Goal: Task Accomplishment & Management: Complete application form

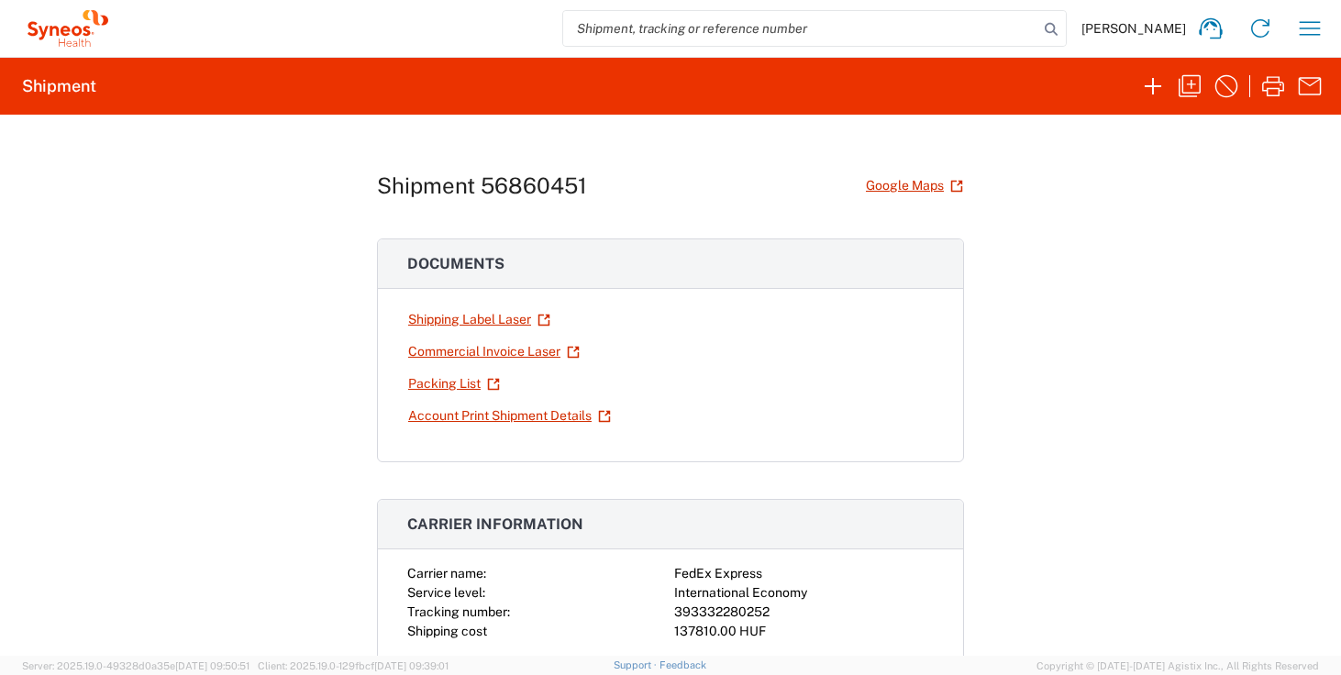
scroll to position [223, 0]
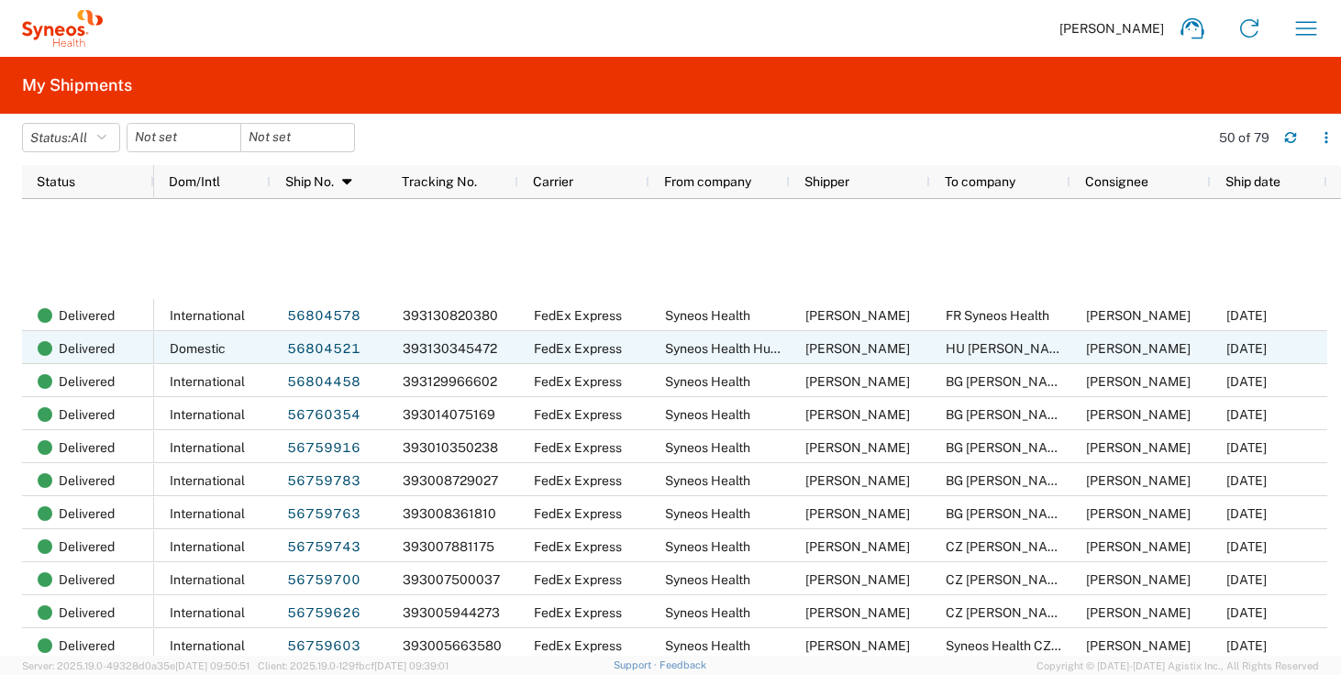
scroll to position [449, 0]
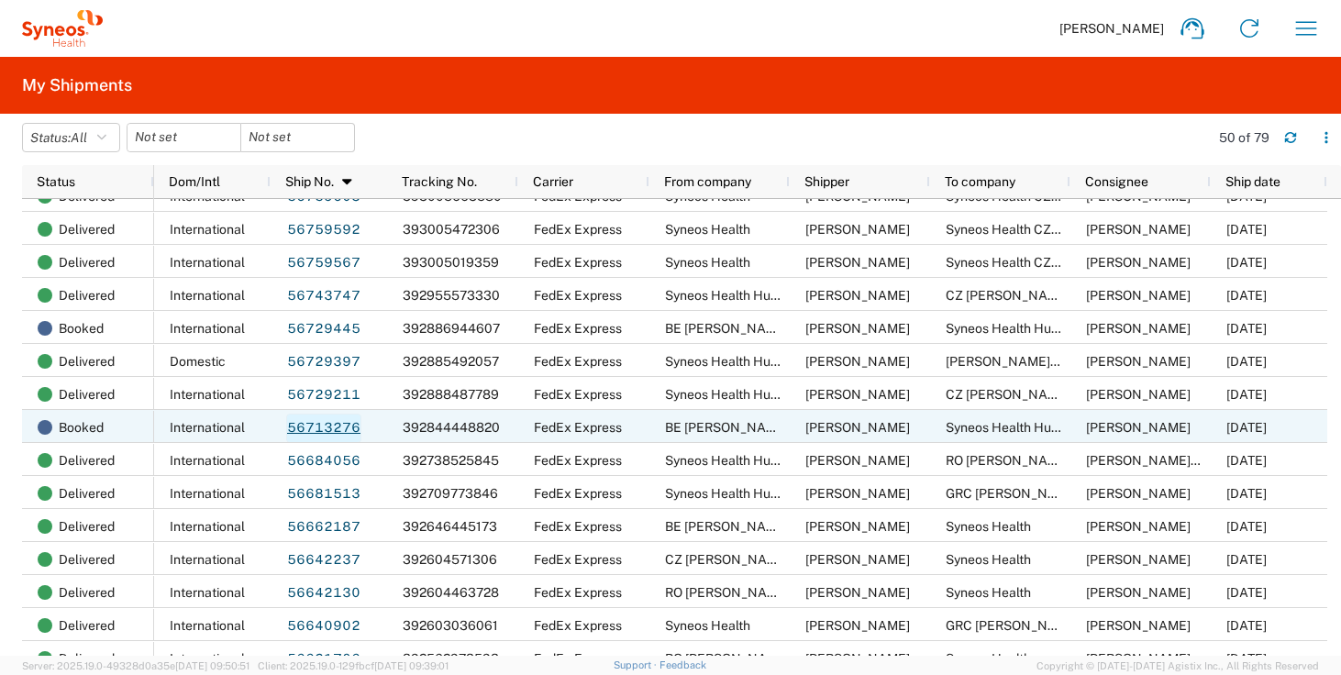
click at [333, 425] on link "56713276" at bounding box center [323, 428] width 75 height 29
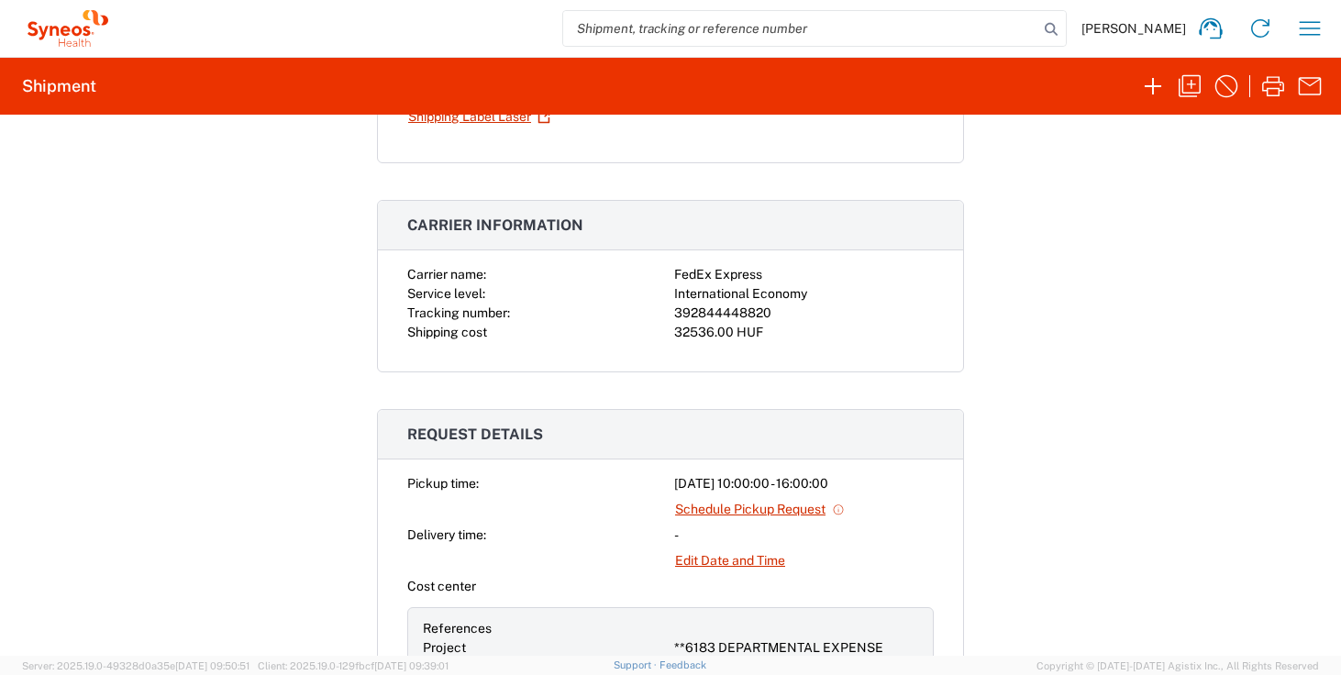
scroll to position [360, 0]
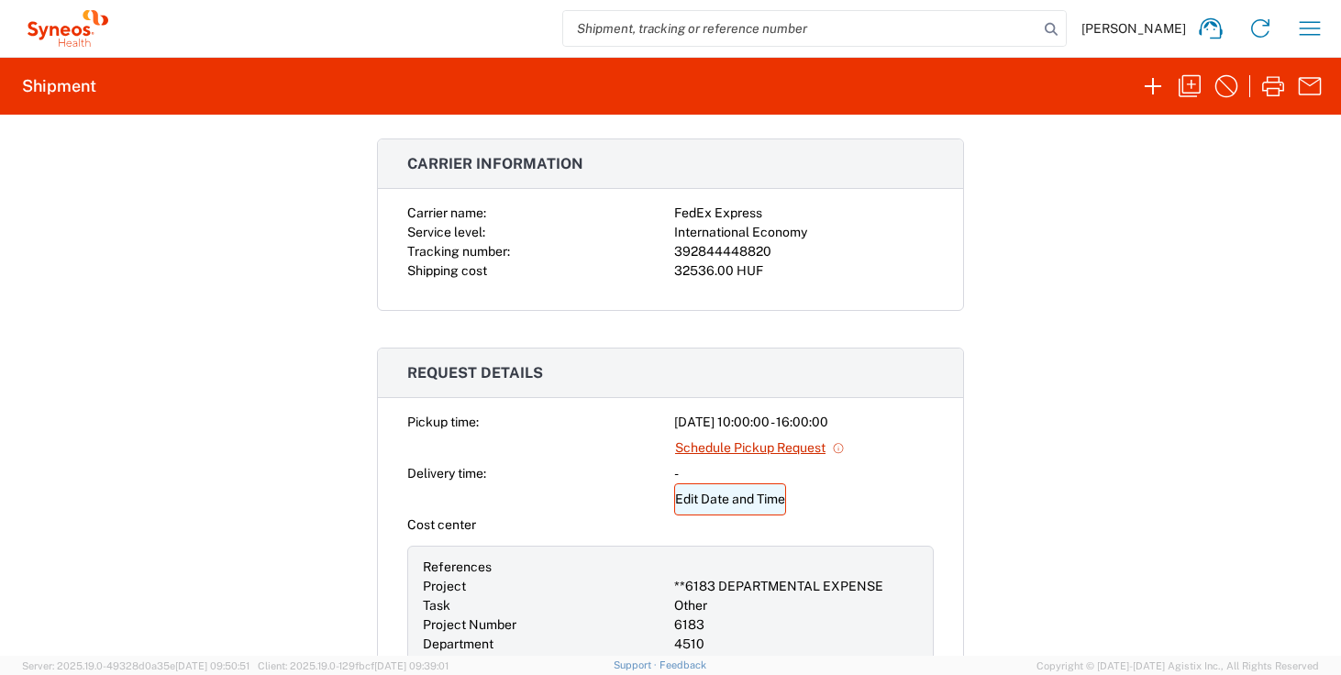
click at [736, 496] on link "Edit Date and Time" at bounding box center [730, 499] width 112 height 32
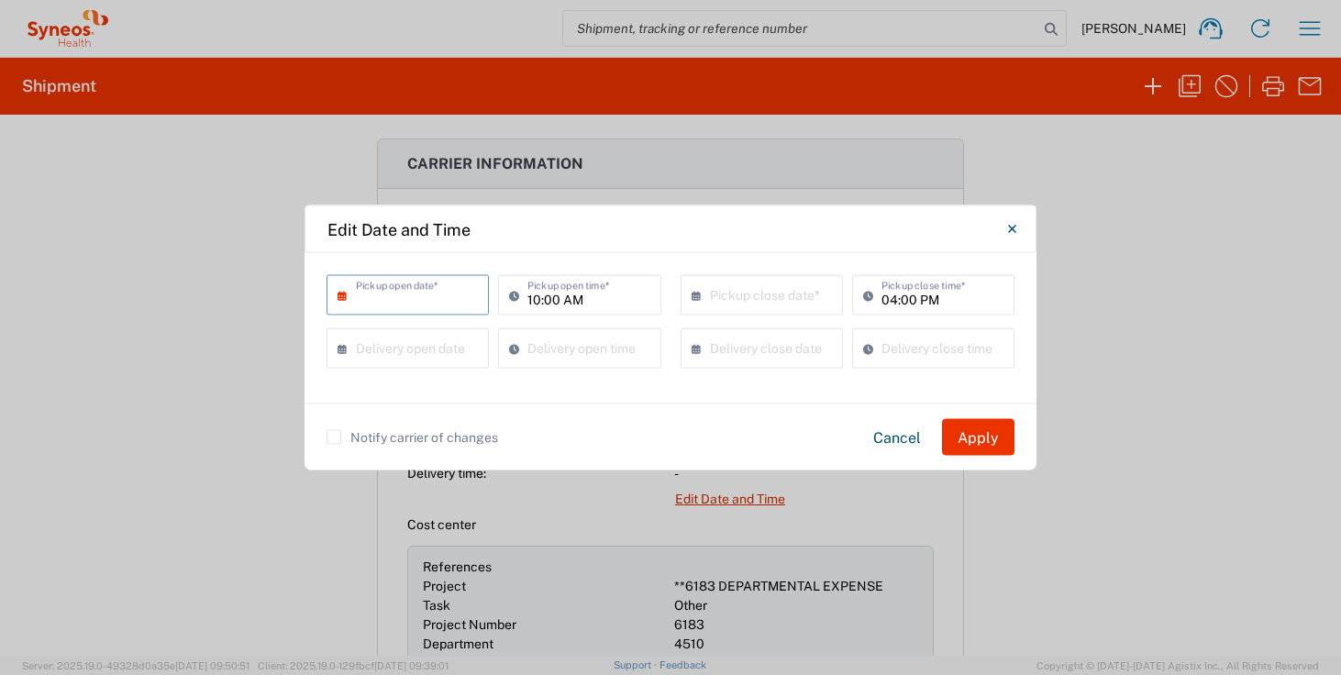
click at [405, 297] on input "text" at bounding box center [412, 294] width 112 height 32
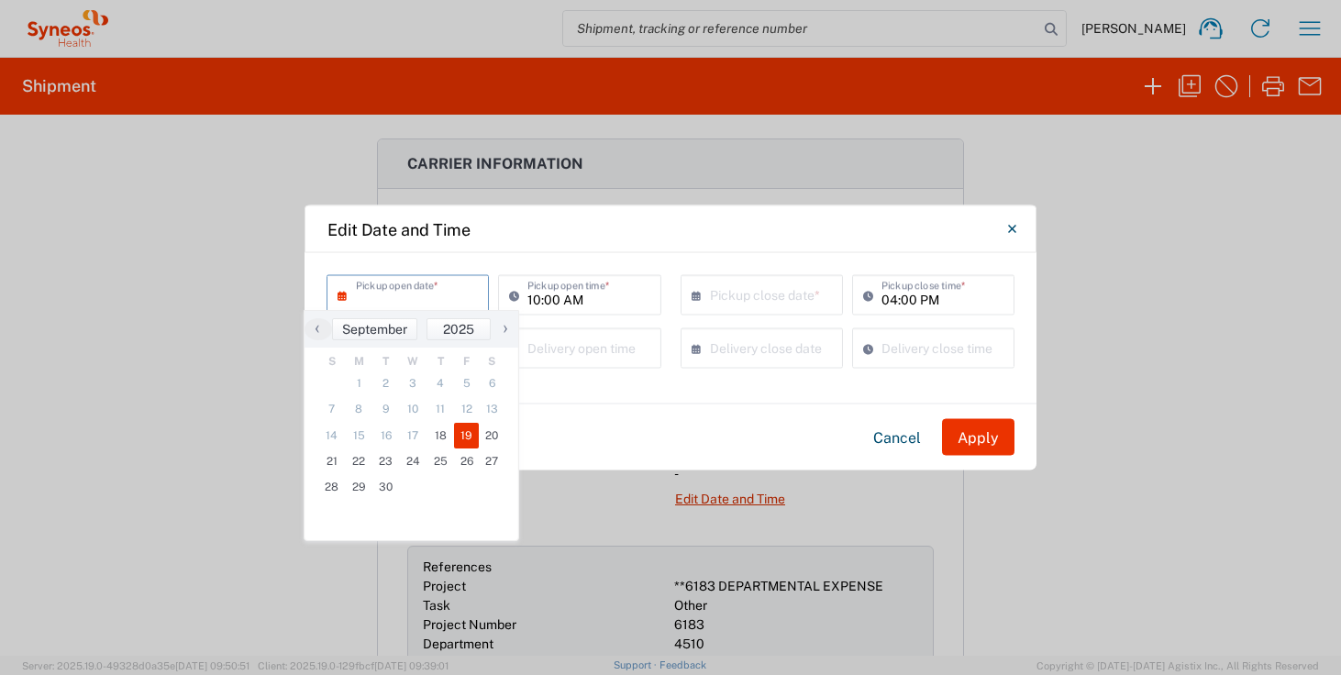
click at [463, 433] on span "19" at bounding box center [467, 436] width 26 height 26
type input "09/19/2025"
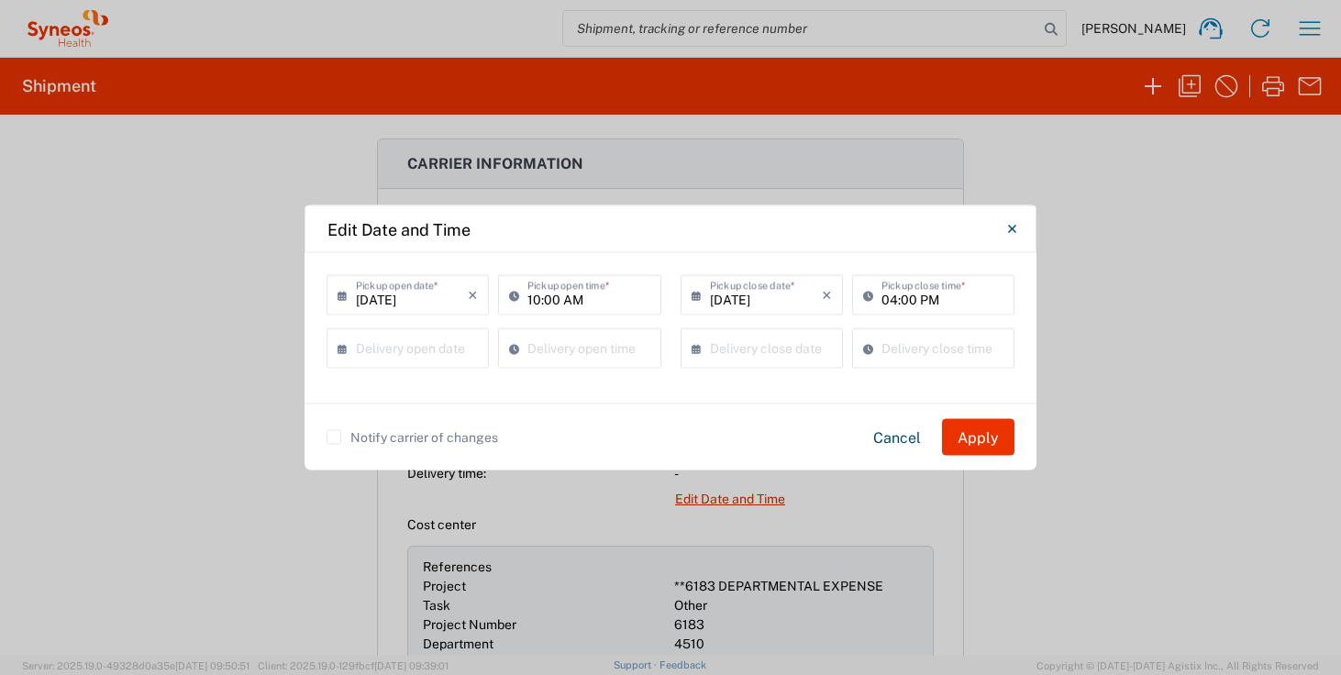
click at [334, 442] on label "Notify carrier of changes" at bounding box center [412, 437] width 172 height 15
click at [334, 437] on input "Notify carrier of changes" at bounding box center [334, 437] width 0 height 0
click at [990, 437] on button "Apply" at bounding box center [978, 437] width 72 height 37
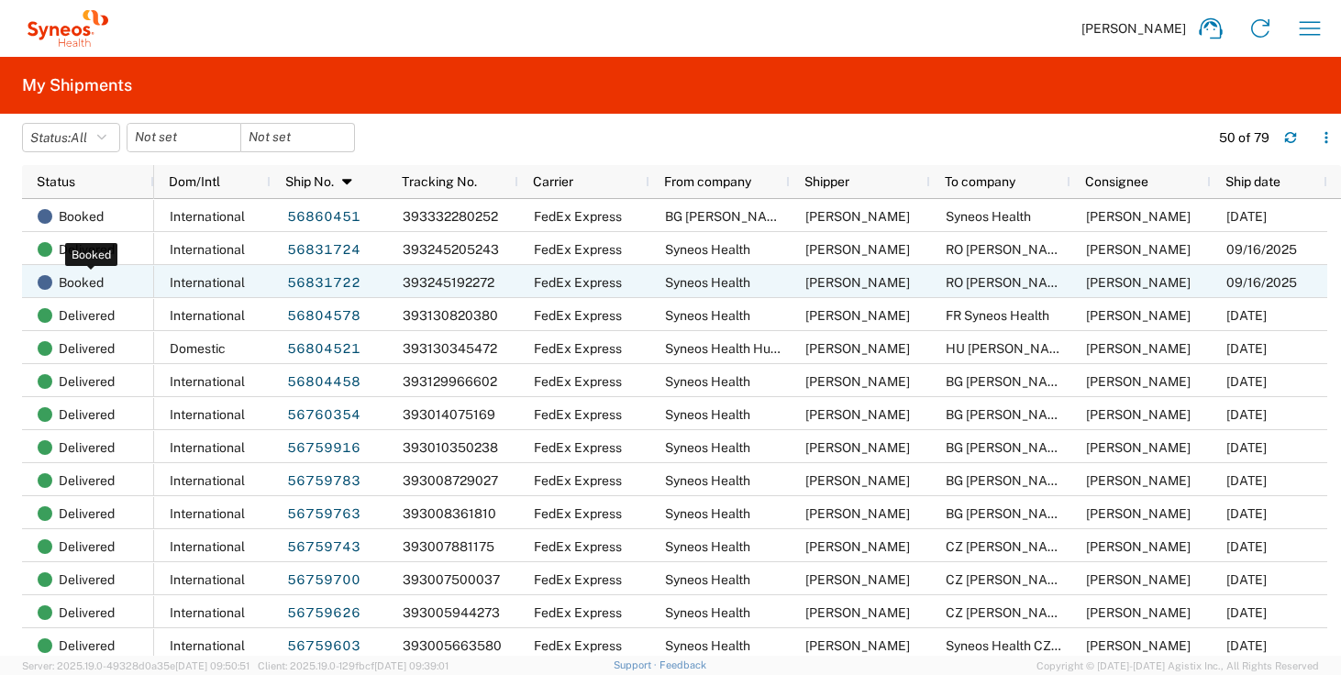
click at [76, 283] on span "Booked" at bounding box center [81, 282] width 45 height 33
click at [338, 289] on link "56831722" at bounding box center [323, 283] width 75 height 29
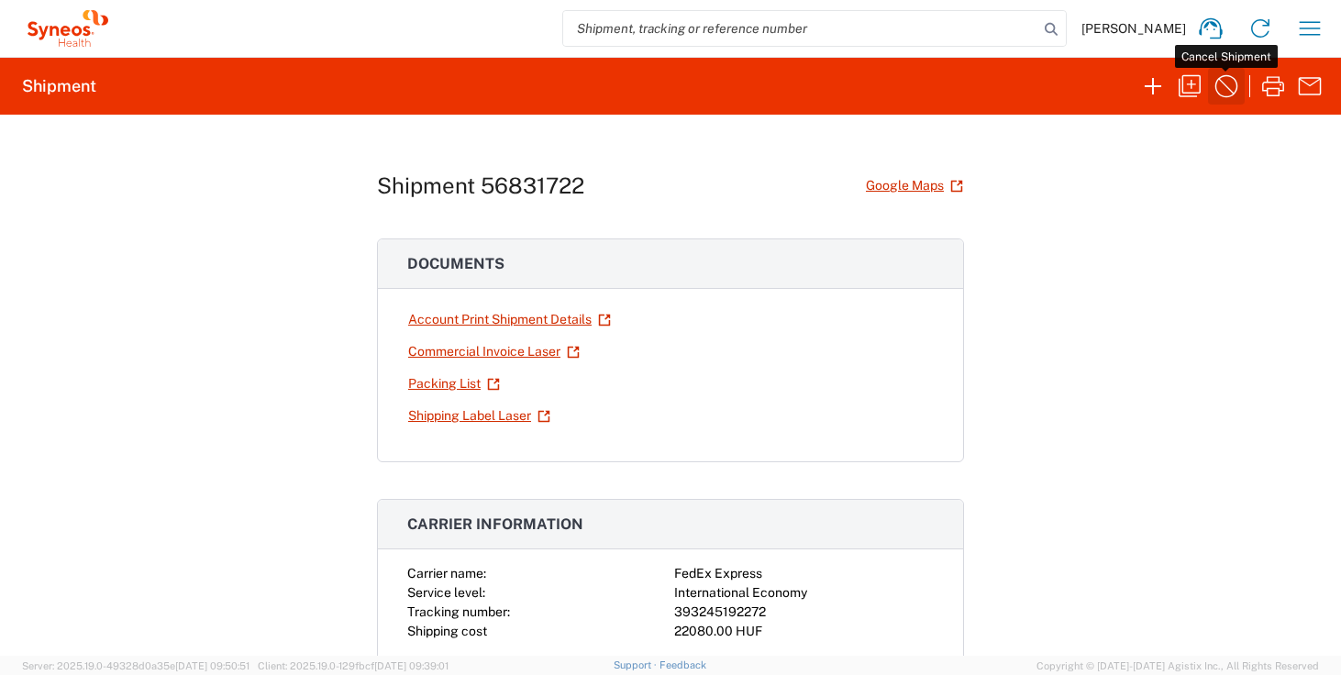
click at [1233, 89] on icon "button" at bounding box center [1226, 86] width 29 height 29
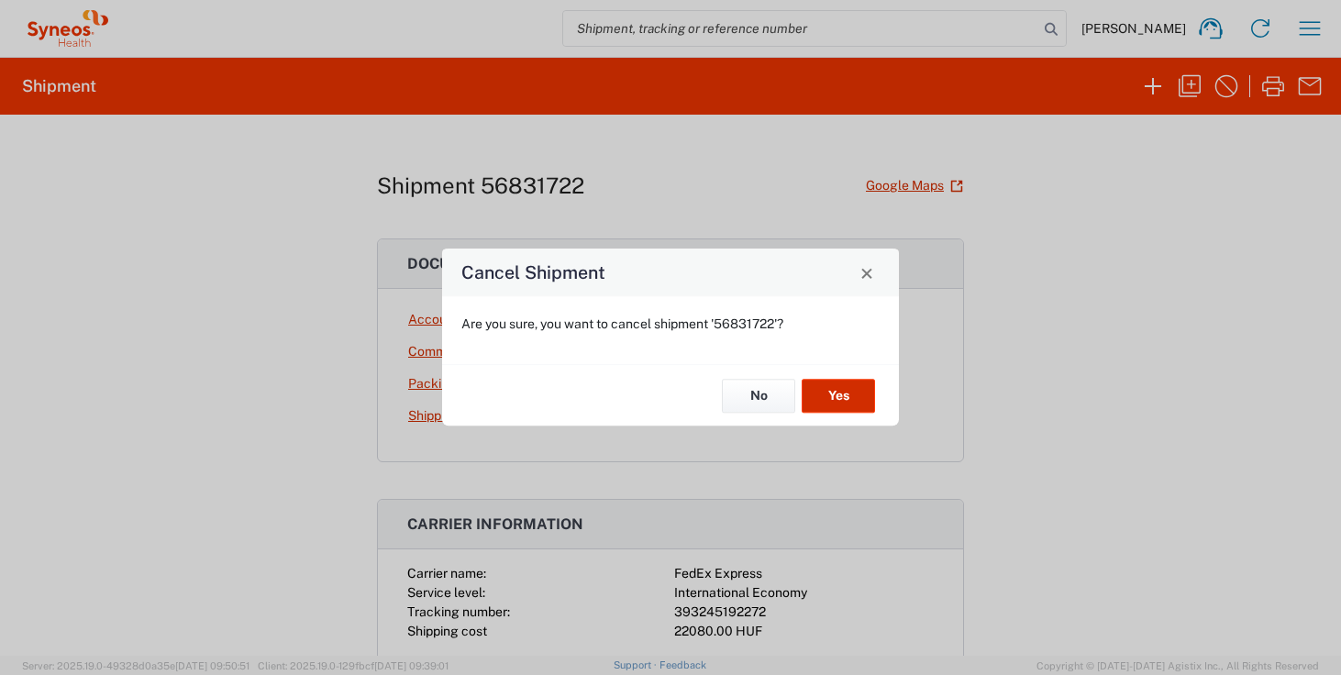
click at [867, 396] on button "Yes" at bounding box center [838, 396] width 73 height 34
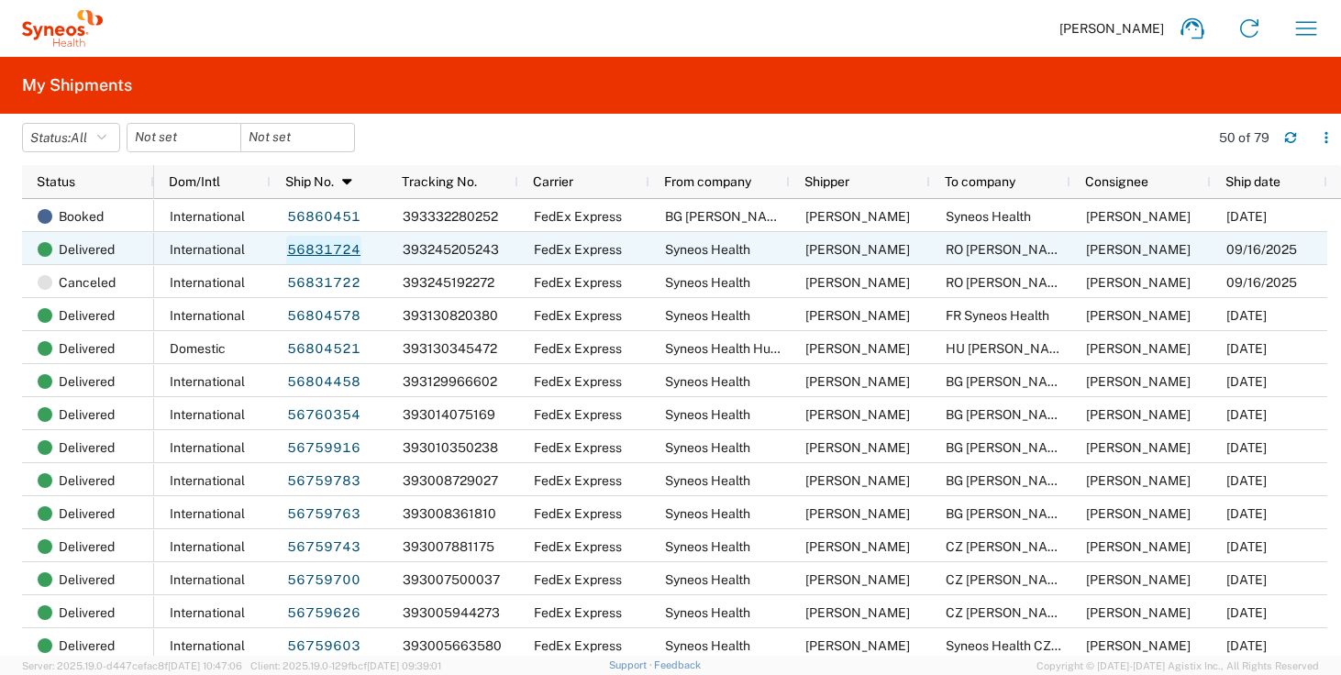
click at [314, 246] on link "56831724" at bounding box center [323, 250] width 75 height 29
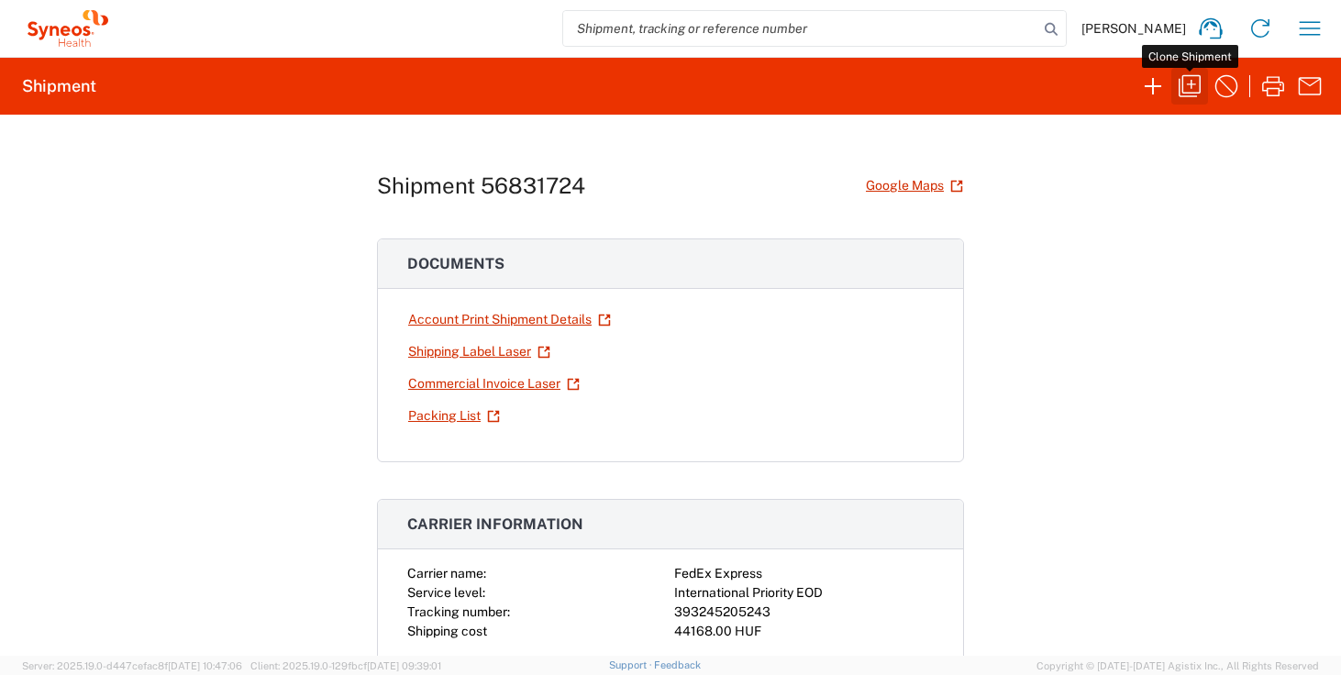
click at [1192, 88] on icon "button" at bounding box center [1189, 86] width 29 height 29
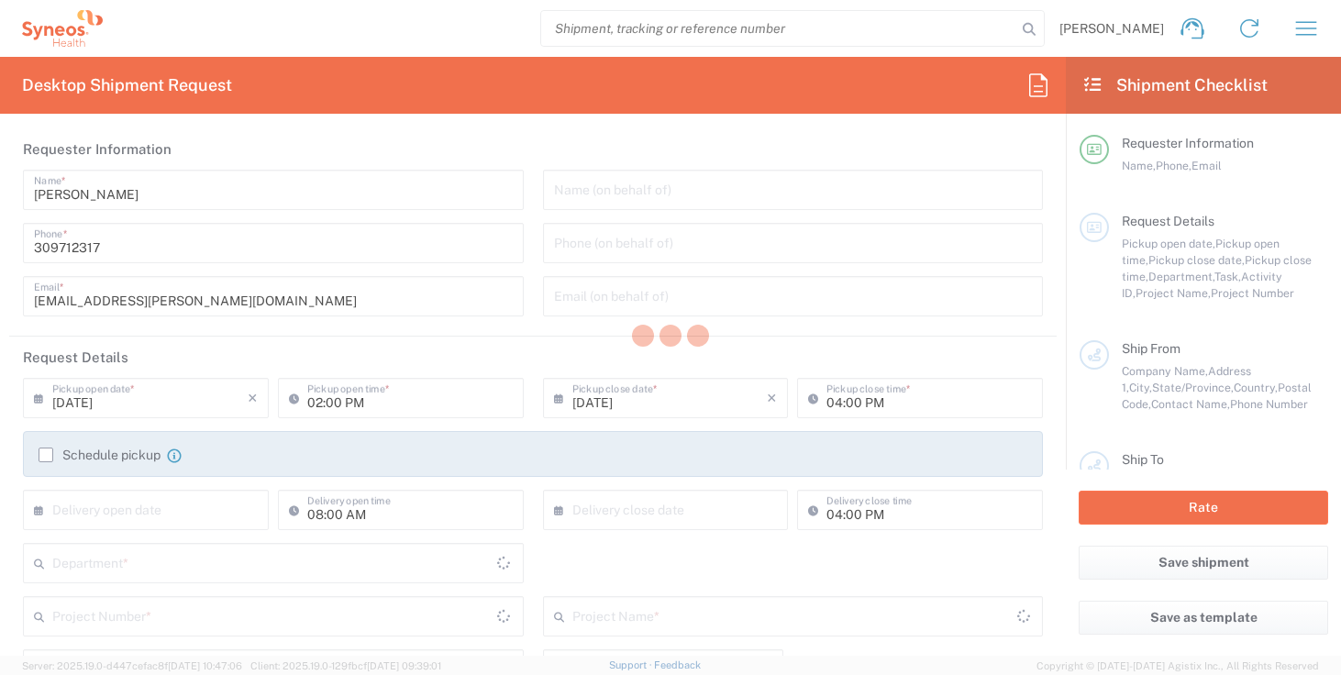
type input "Break/Fix"
type textarea "zsolt.varga@syneoshealth.com"
type input "Syneos Health"
type input "Irinyi Jozsef u. 4-20,B building"
type input "2nd floor"
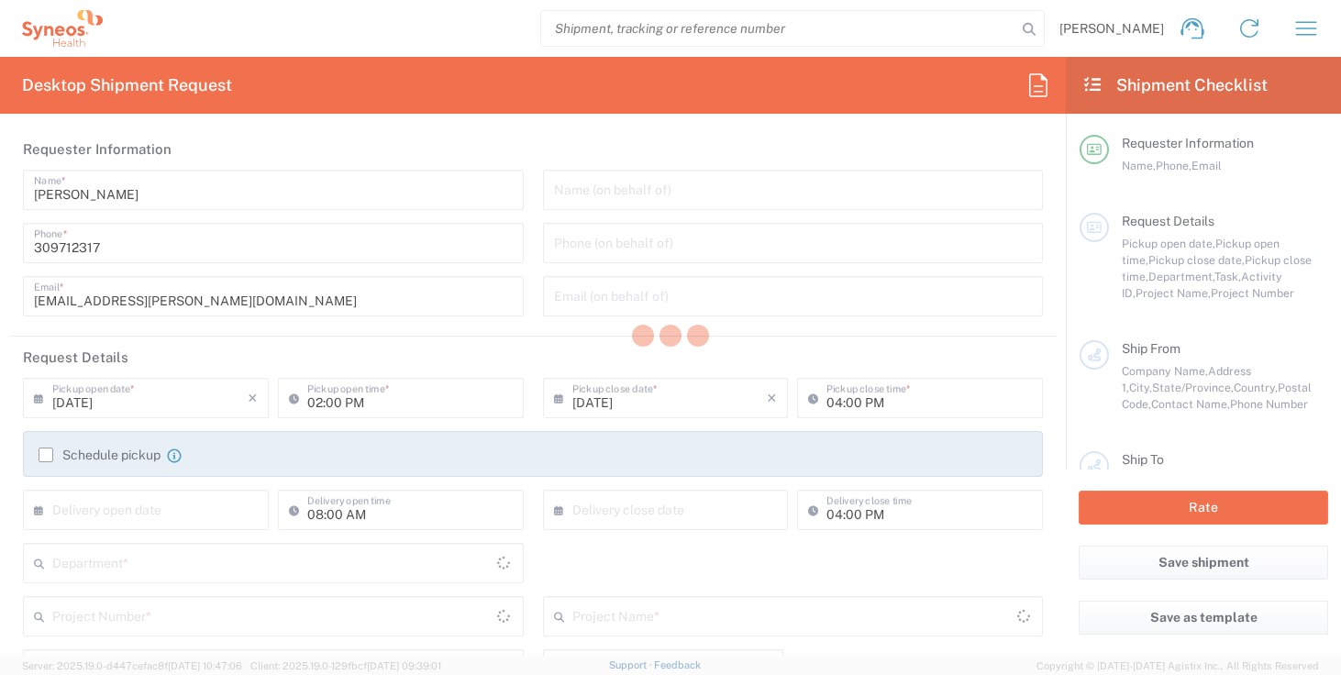
type input "Budapest"
type input "1117"
type input "Zsolt Varga"
type input "309712317"
type input "zsolt.varga@syneoshealth.com"
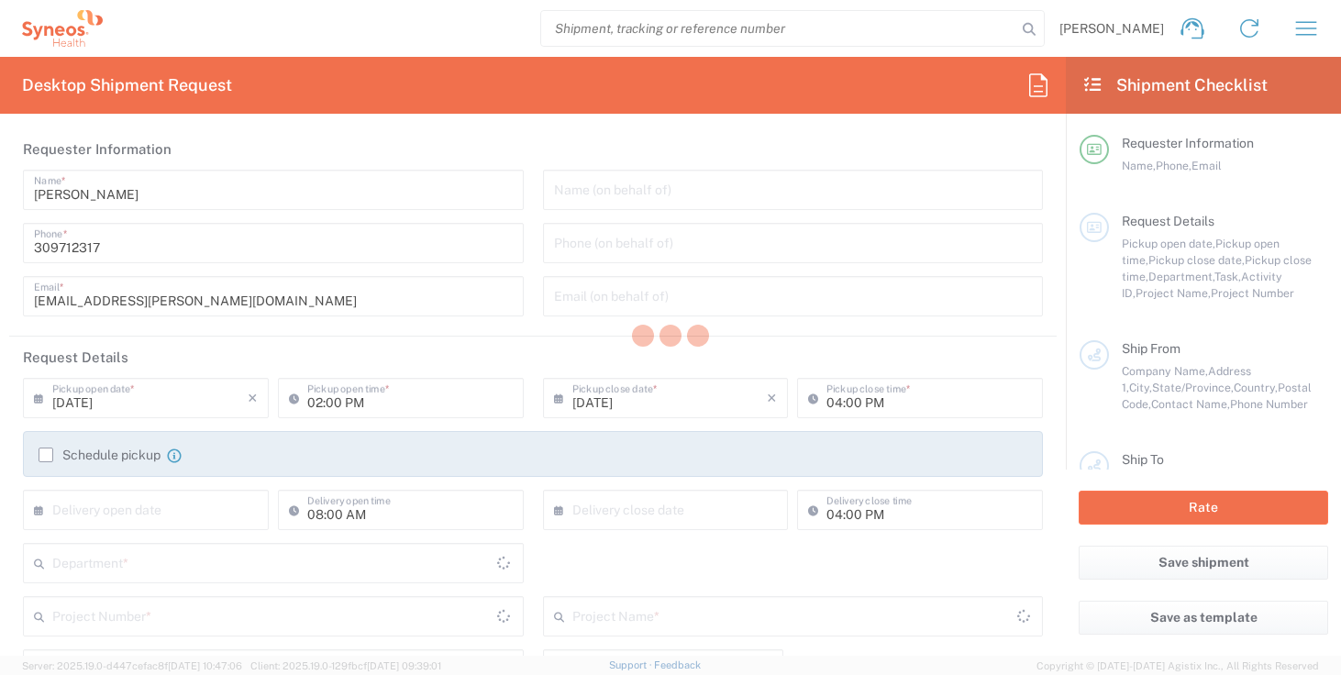
type input "RO Mihai Noghiu"
type input "Intrarea Vagonetului Nr. 2, Bl. 101, Sc. 1, Et. 8, Ap. 34, Sect"
type input "Bucuresti"
type input "061151"
type input "Mihai Noghiu"
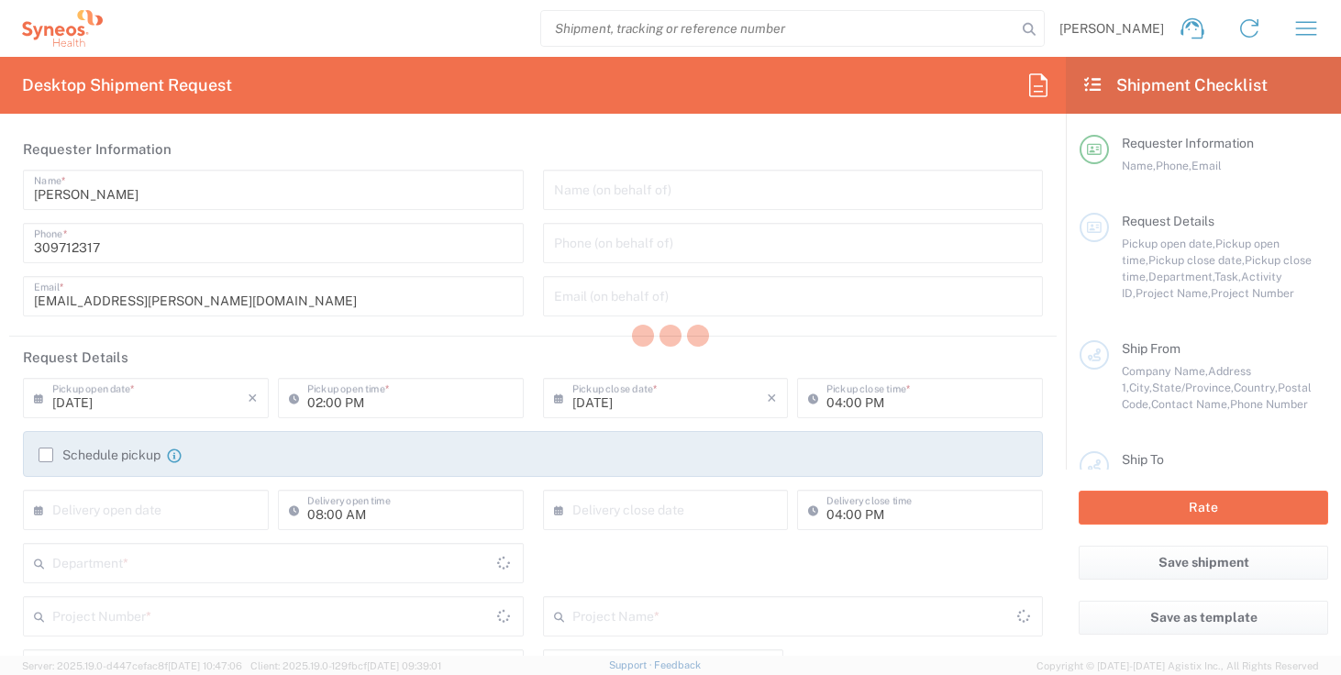
type input "40766622068"
type input "Sender/Shipper"
type input "Repair/Warranty"
type input "Sender/Shipper"
type input "10:00 AM"
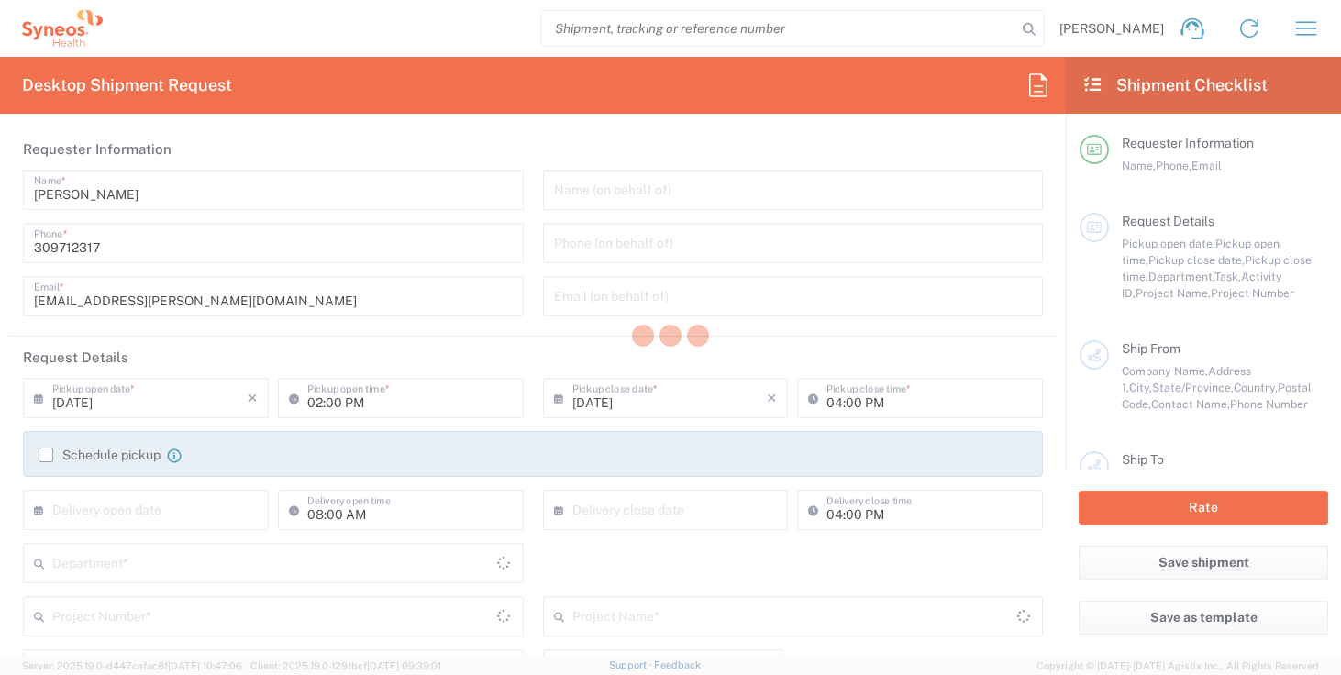
type input "05:00 PM"
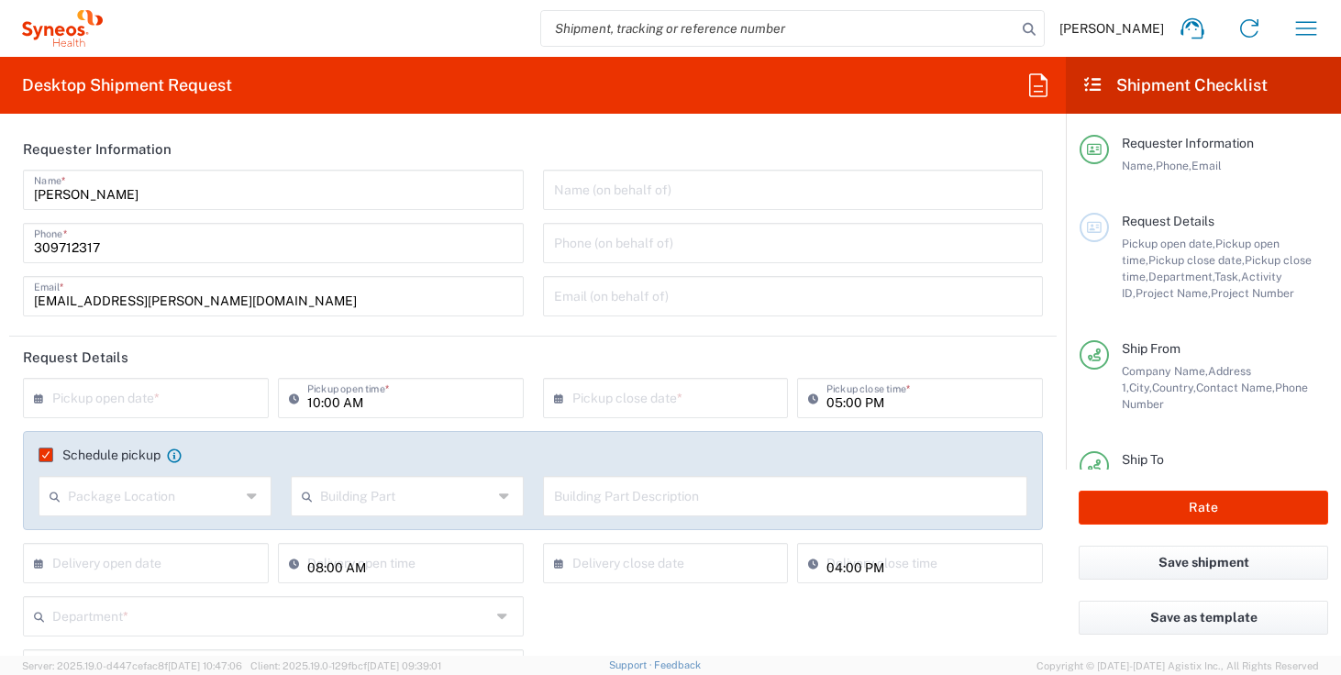
type input "Task"
type input "Romania"
type input "Delivery Duty Paid"
type input "Your Packaging"
type input "4510"
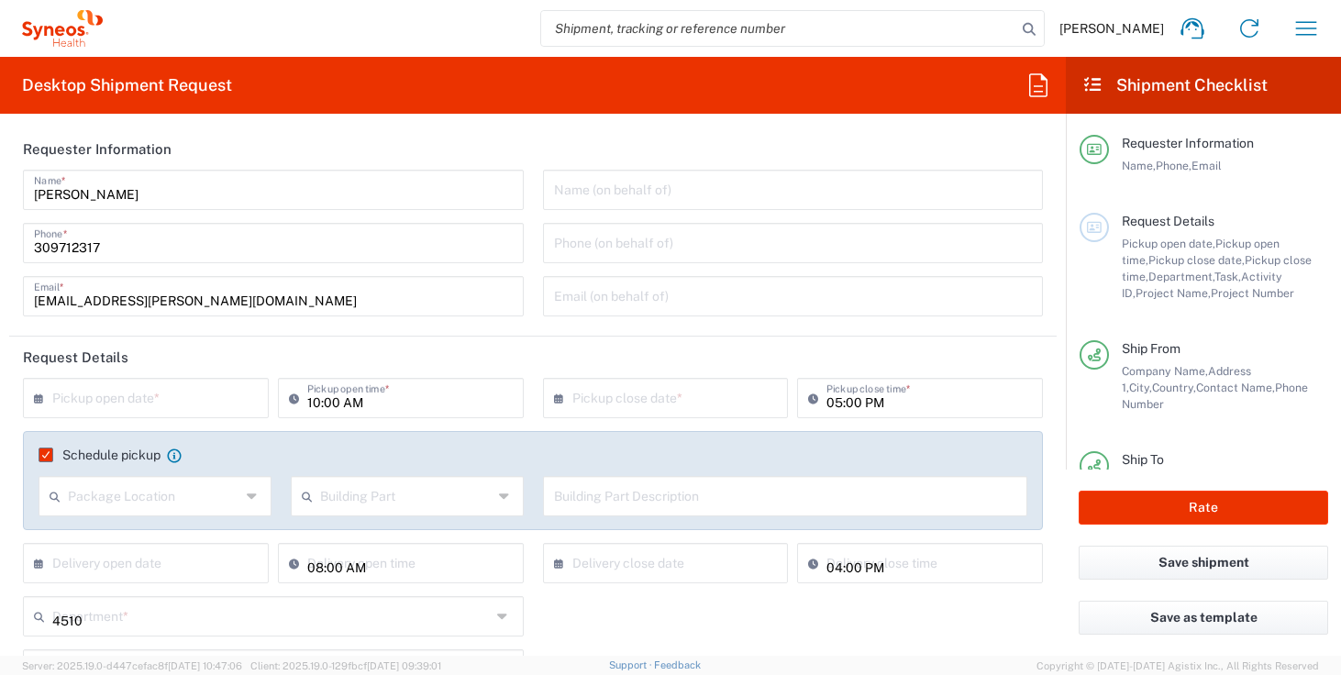
type input "6183"
type input "Hungary"
type input "**6183 DEPARTMENTAL EXPENSE"
type input "Syneos Health Hungary Kft."
click at [160, 392] on input "text" at bounding box center [149, 397] width 195 height 32
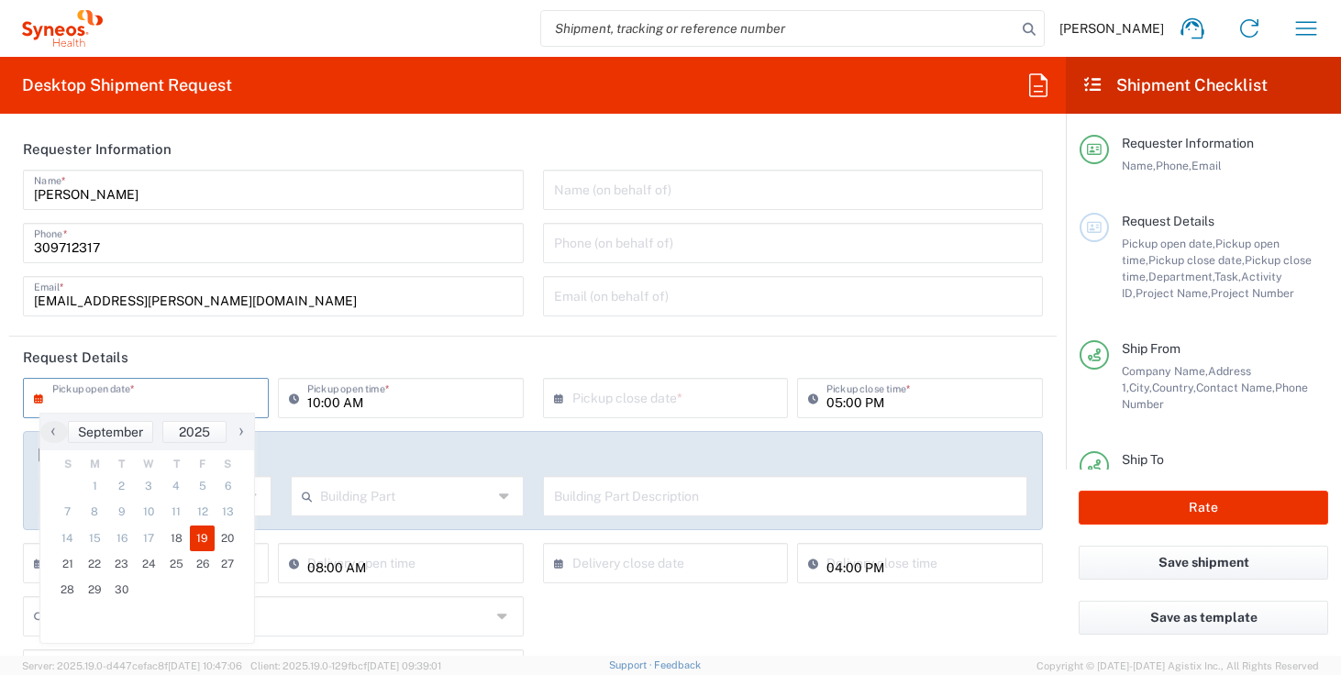
click at [210, 535] on span "19" at bounding box center [203, 539] width 26 height 26
type input "09/19/2025"
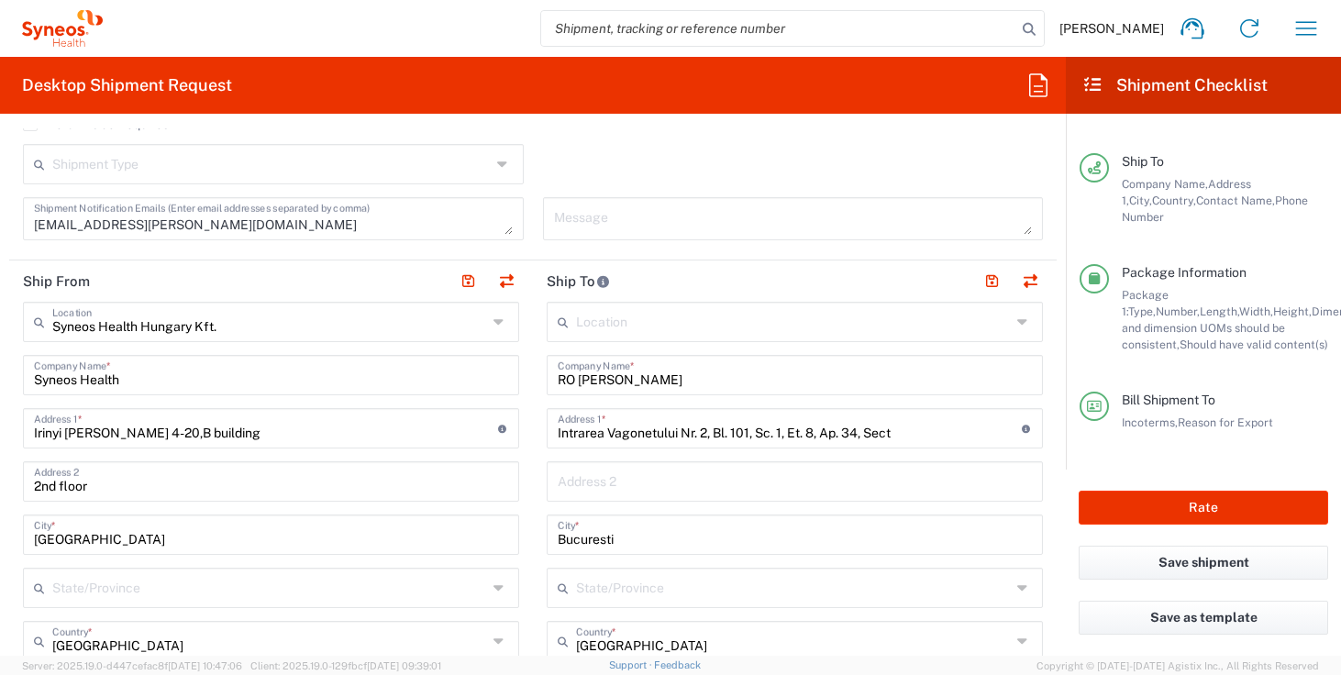
scroll to position [651, 0]
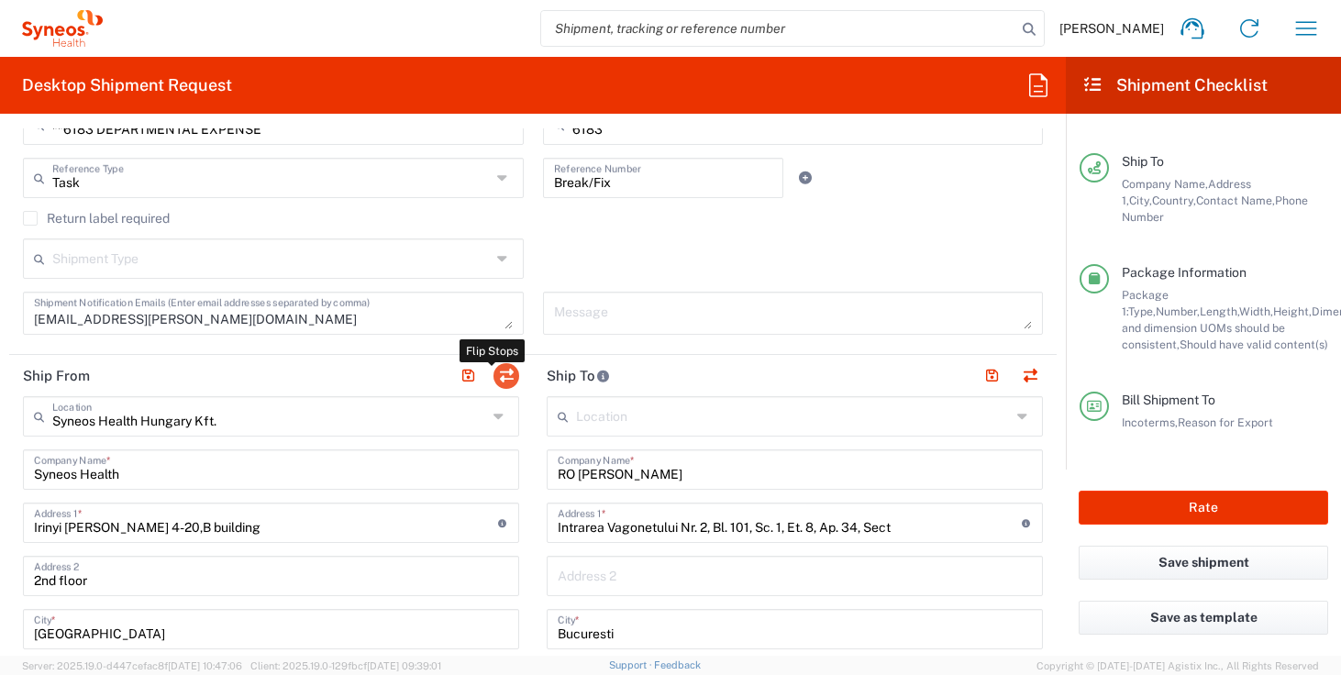
click at [499, 379] on button "button" at bounding box center [506, 376] width 26 height 26
type input "RO Mihai Noghiu"
type input "Intrarea Vagonetului Nr. 2, Bl. 101, Sc. 1, Et. 8, Ap. 34, Sect"
type input "Bucuresti"
type input "Romania"
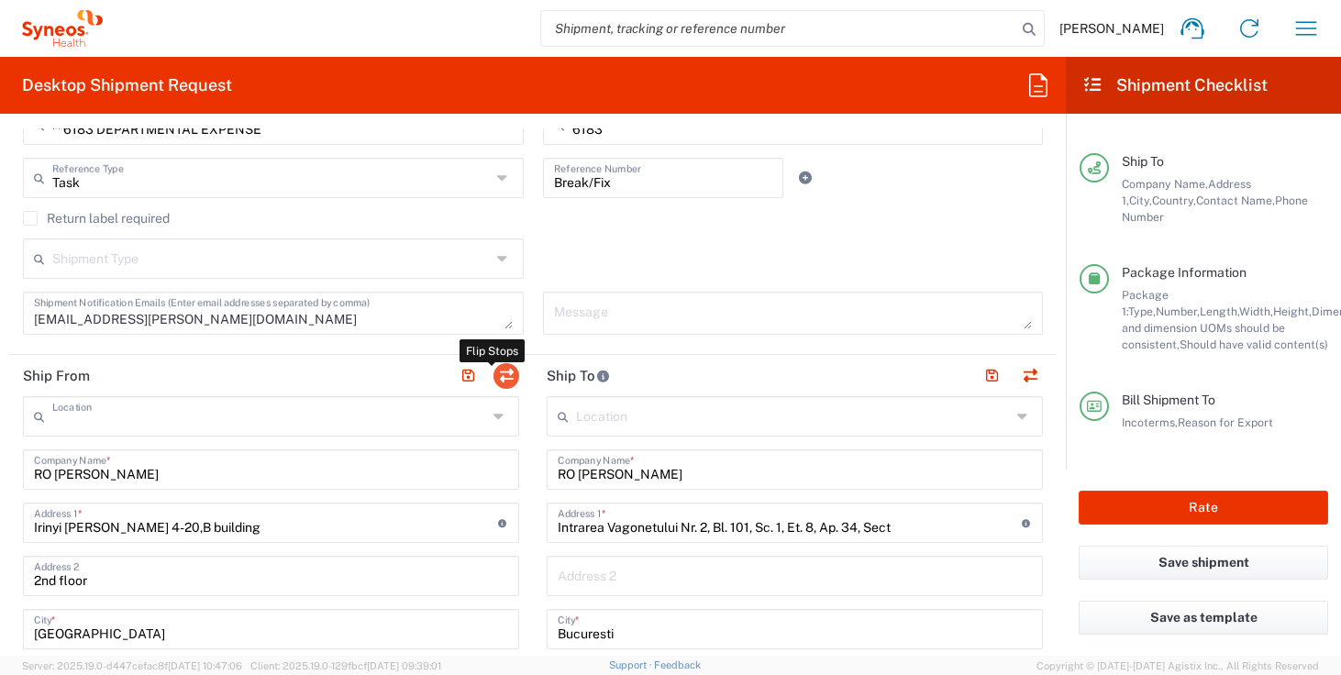
type input "061151"
type input "Mihai Noghiu"
type input "40766622068"
type input "Syneos Health Hungary Kft."
type input "Syneos Health"
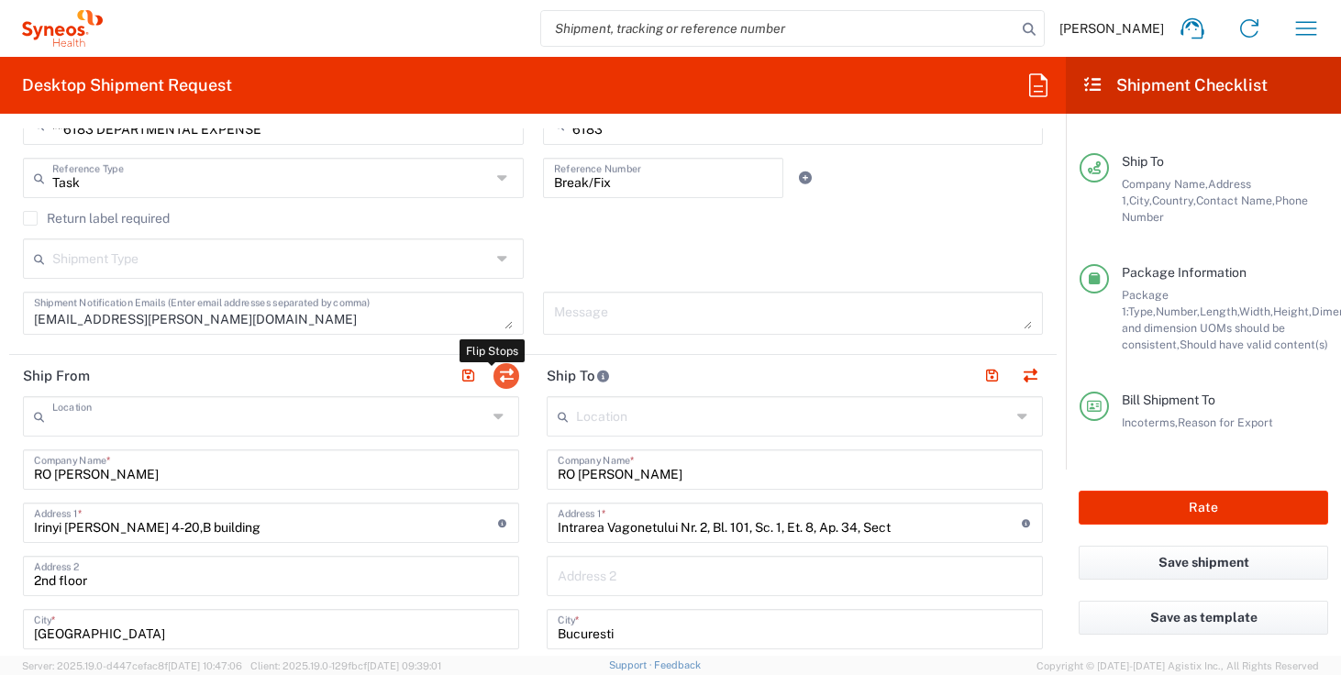
type input "Irinyi Jozsef u. 4-20,B building"
type input "2nd floor"
type input "Budapest"
type input "Hungary"
type input "1117"
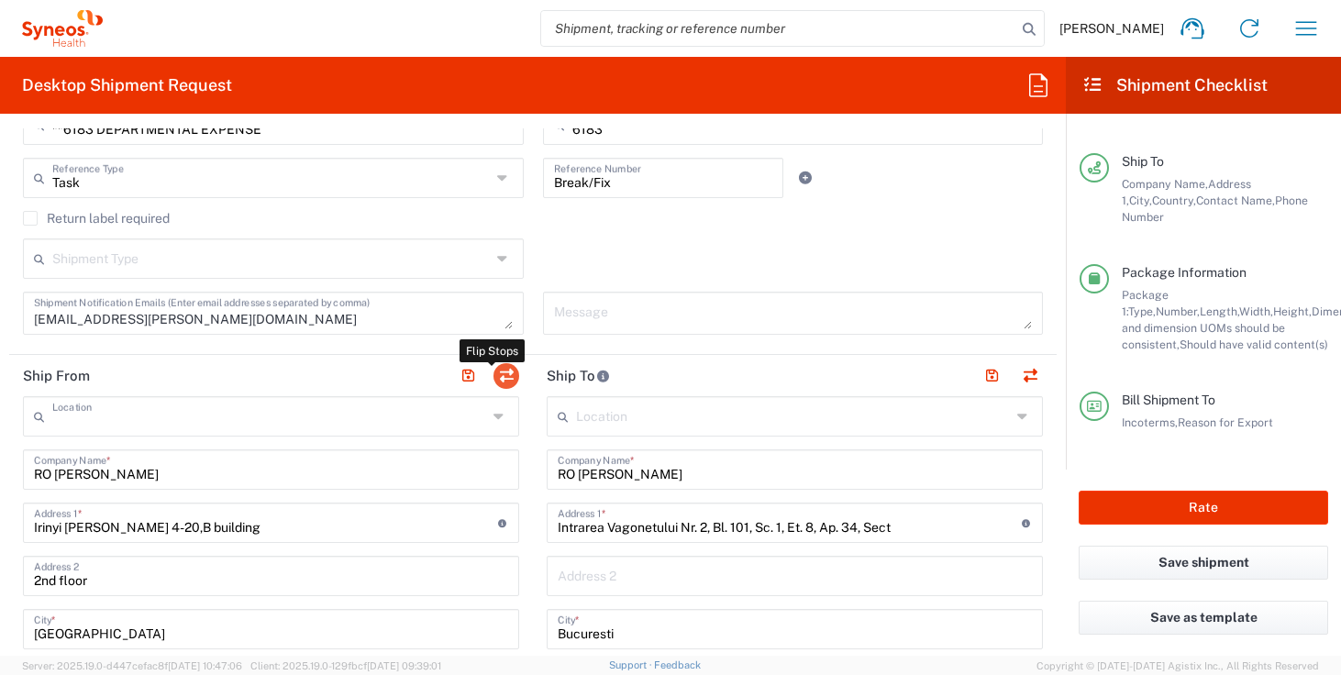
type input "Zsolt Varga"
type input "309712317"
type input "zsolt.varga@syneoshealth.com"
type input "Sender/Shipper"
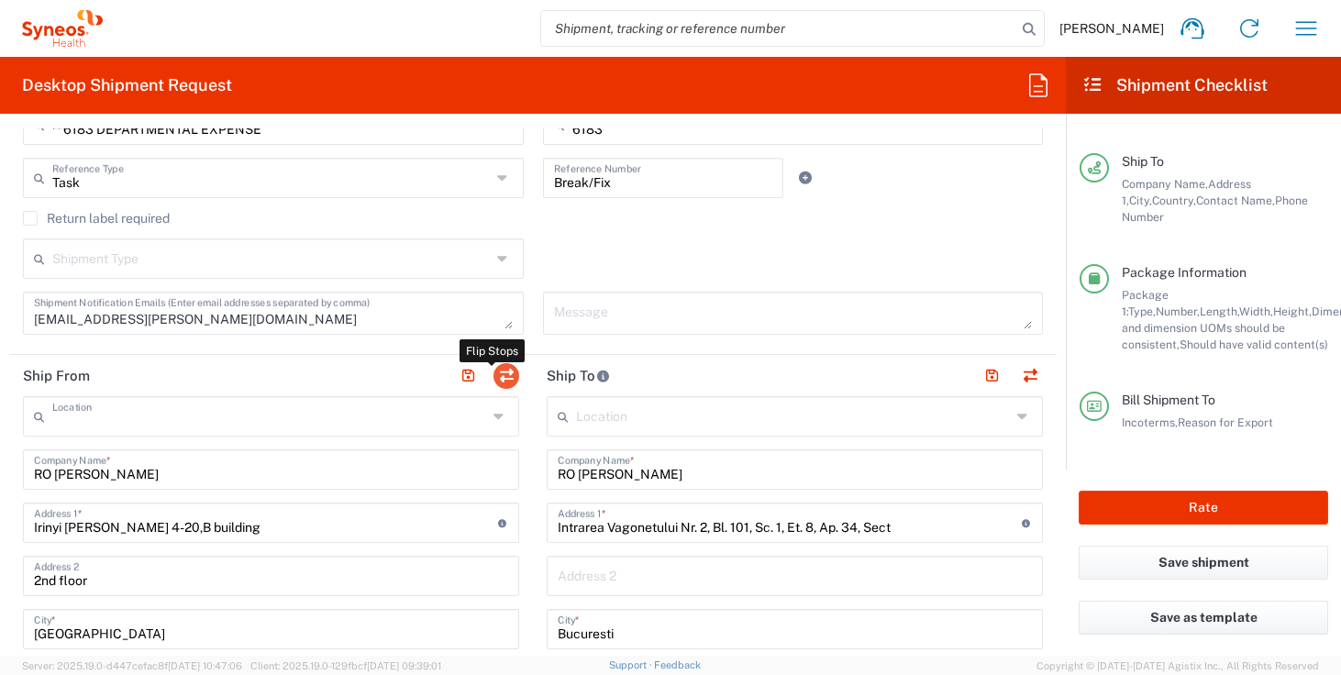
type input "Delivery Duty Paid"
type input "EORI"
type input "HU0028038708"
type input "VAT"
type input "RO 9320521"
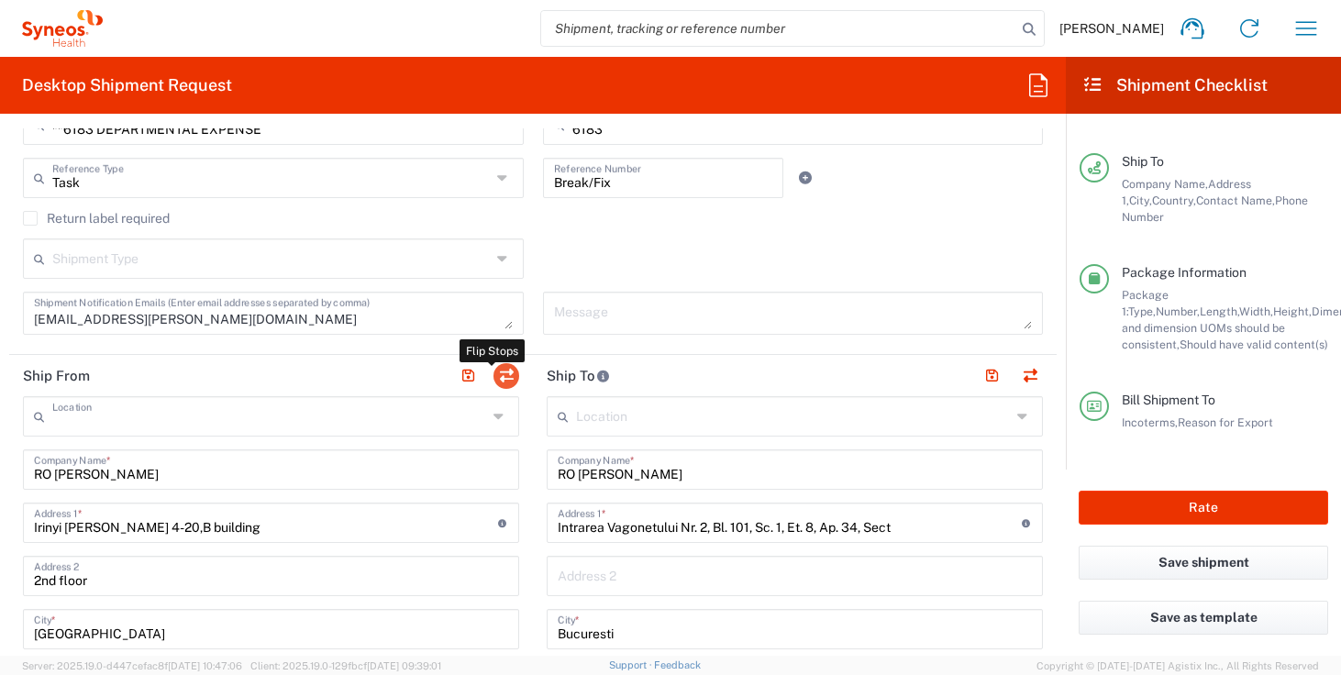
type input "VAT"
type input "HU 24901833"
type input "TIN"
type input "9320521"
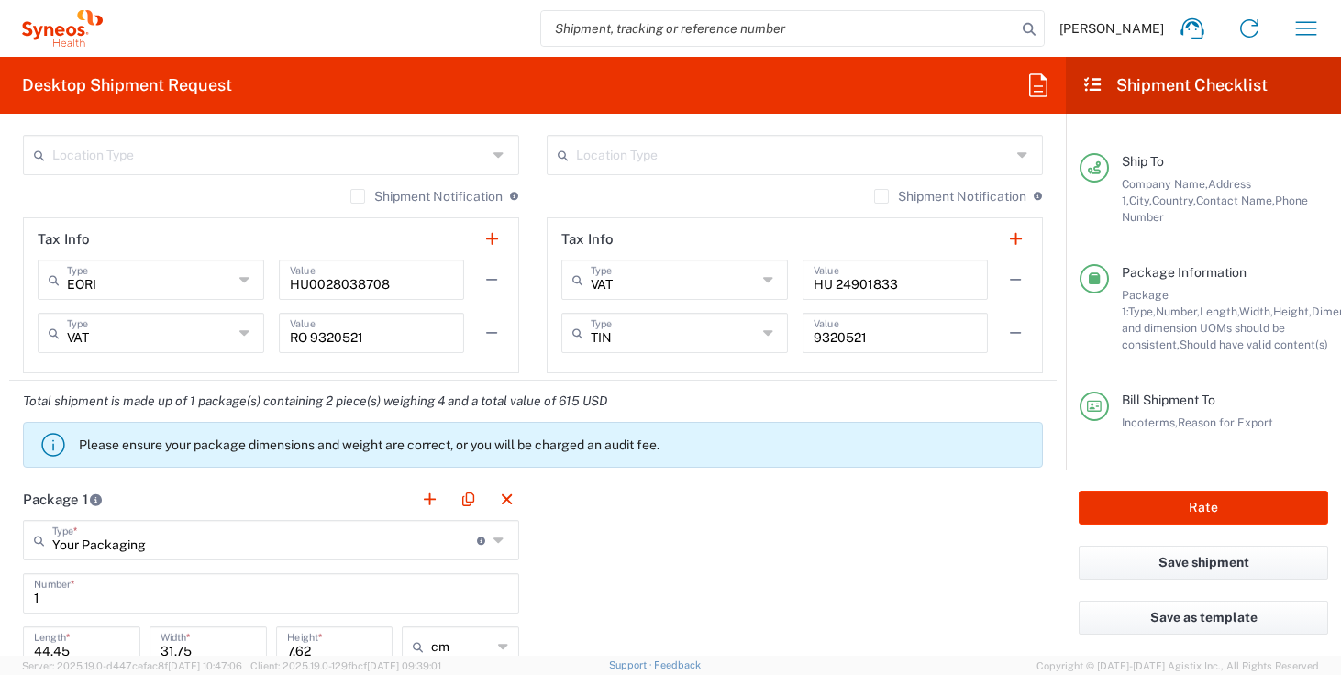
scroll to position [1774, 0]
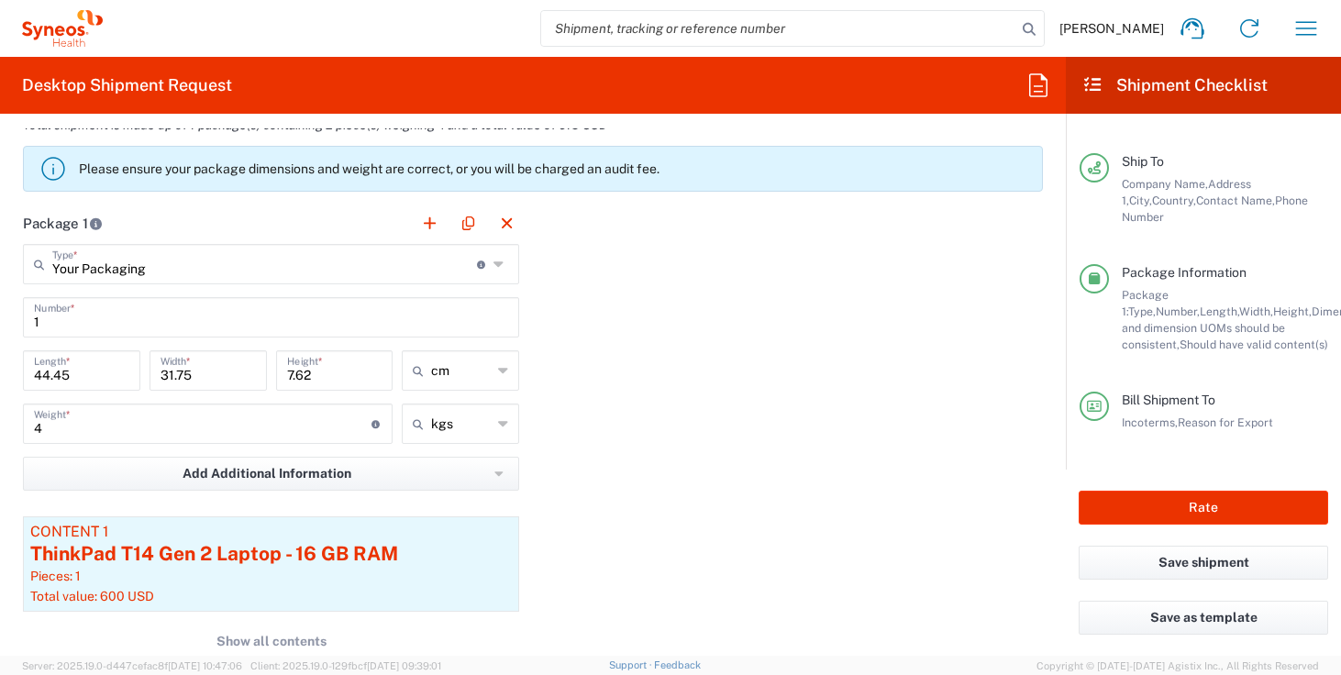
click at [1181, 378] on div "Package Information Package 1: Type, Number, Length, Width, Height, Dimension, …" at bounding box center [1203, 327] width 249 height 127
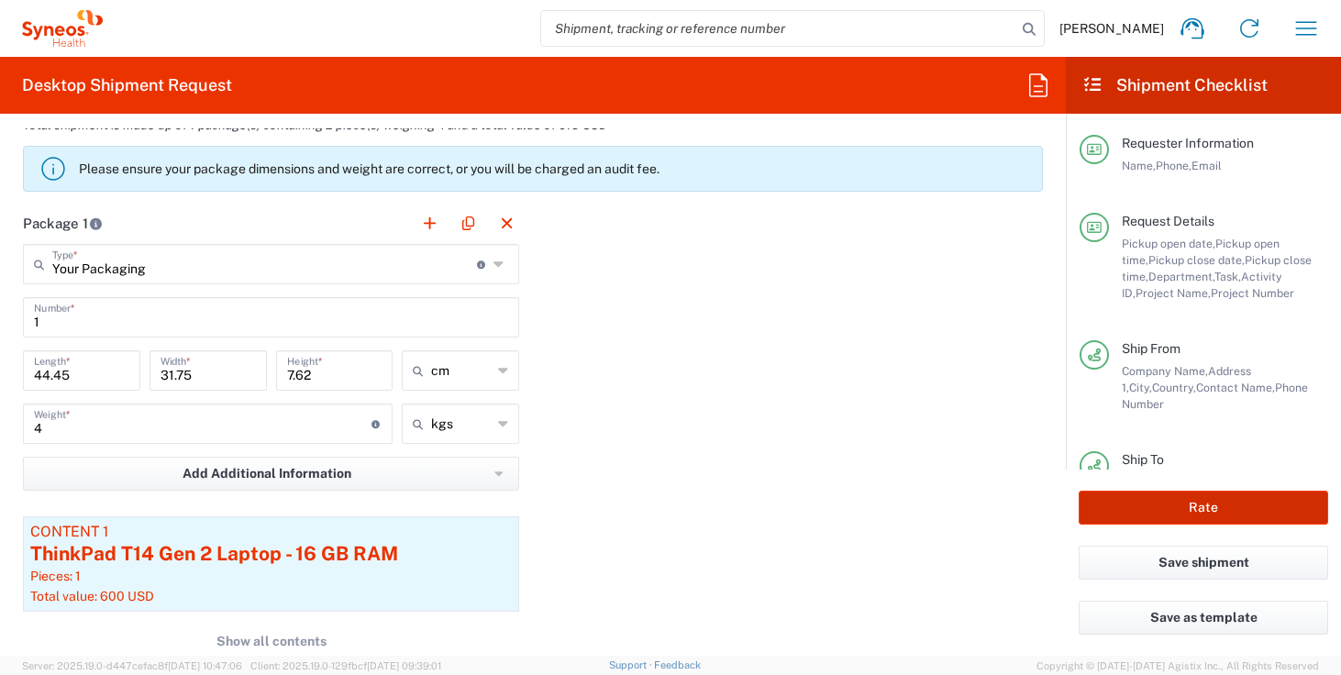
click at [1194, 518] on button "Rate" at bounding box center [1203, 508] width 249 height 34
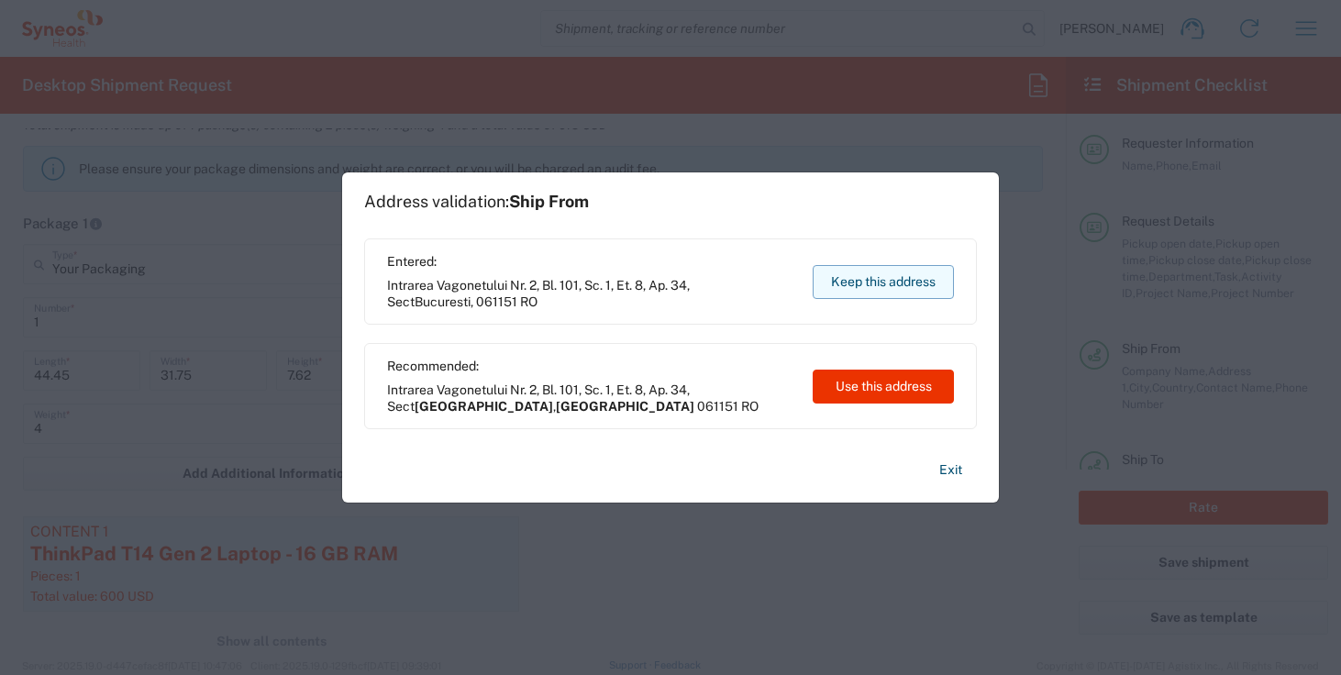
click at [872, 288] on button "Keep this address" at bounding box center [883, 282] width 141 height 34
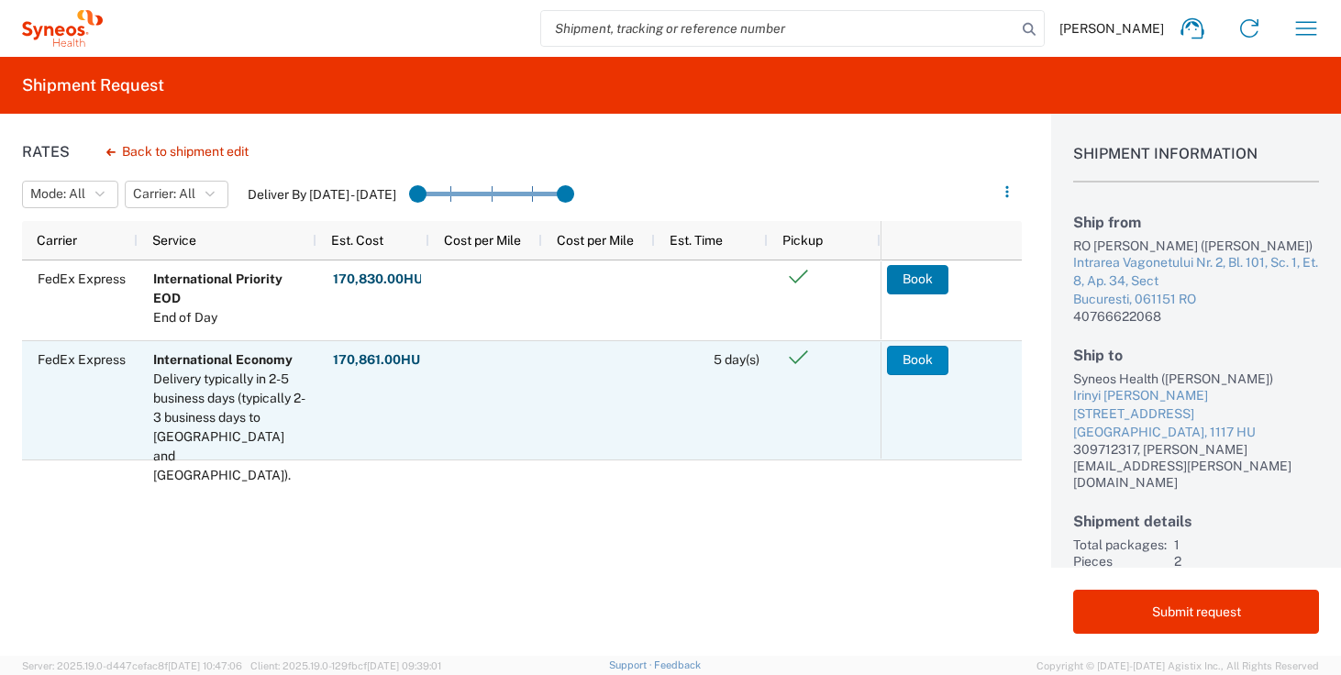
click at [921, 359] on button "Book" at bounding box center [917, 360] width 61 height 29
